Goal: Task Accomplishment & Management: Manage account settings

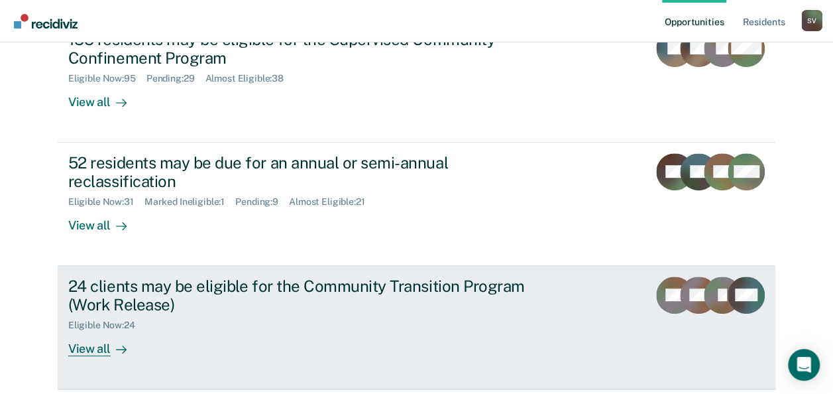
scroll to position [199, 0]
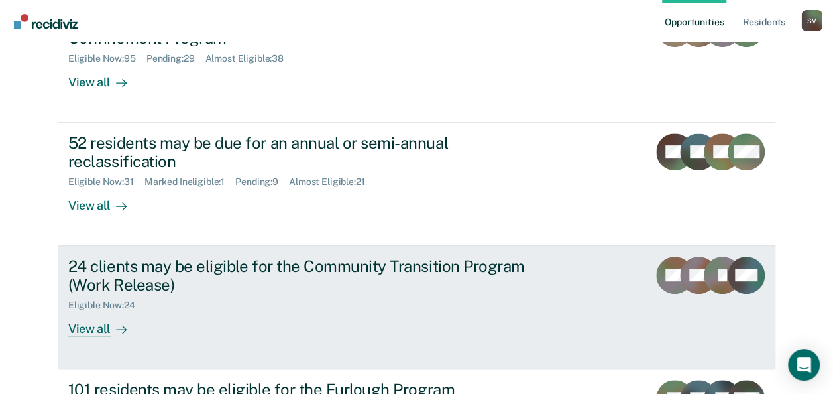
click at [83, 329] on div "View all" at bounding box center [105, 324] width 74 height 26
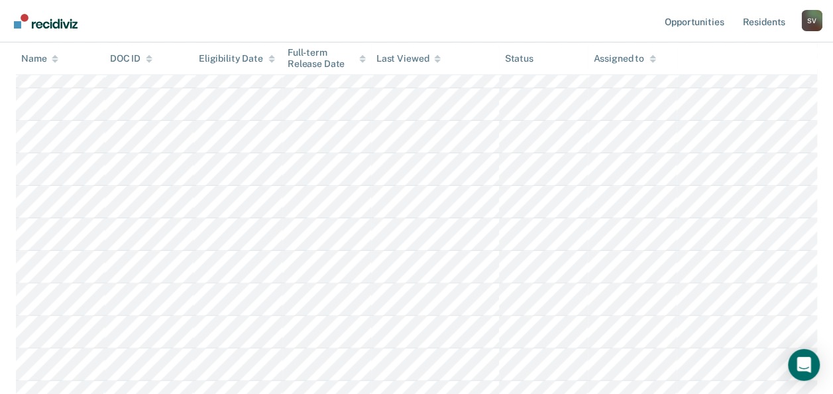
scroll to position [729, 0]
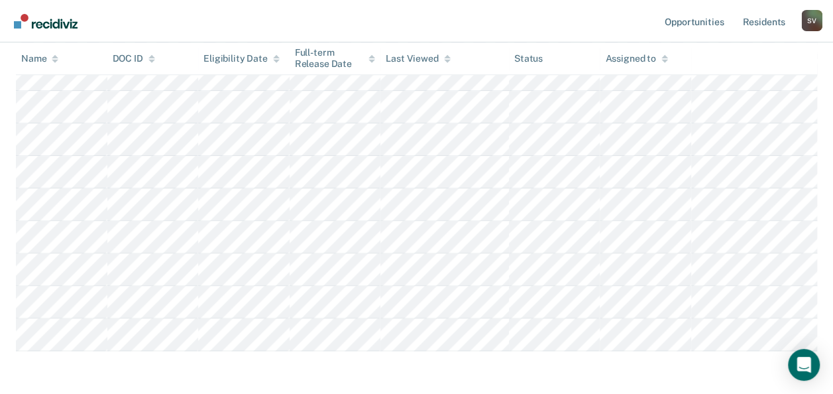
click at [808, 15] on div "S V" at bounding box center [811, 20] width 21 height 21
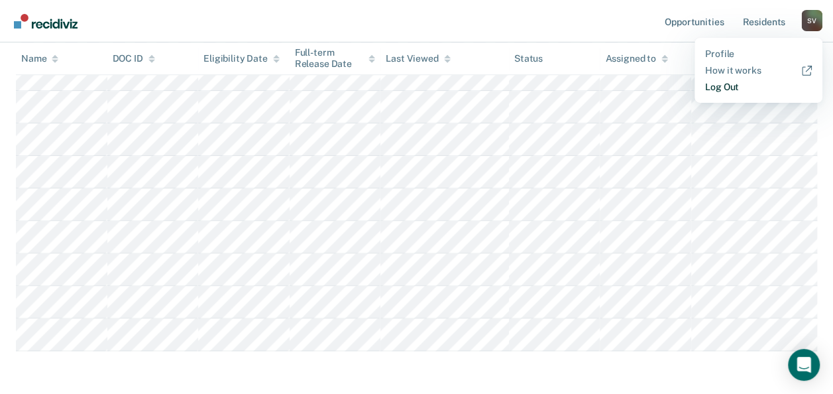
click at [715, 86] on link "Log Out" at bounding box center [758, 87] width 107 height 11
